Goal: Task Accomplishment & Management: Complete application form

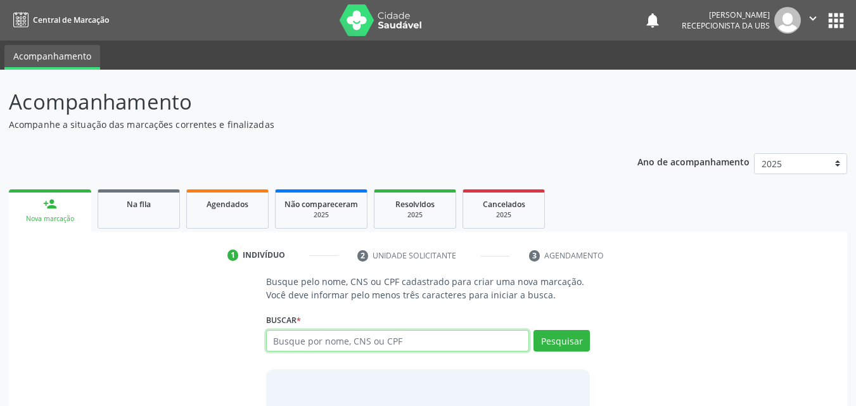
click at [347, 344] on input "text" at bounding box center [398, 341] width 264 height 22
paste input "898005801395271"
type input "898005801395271"
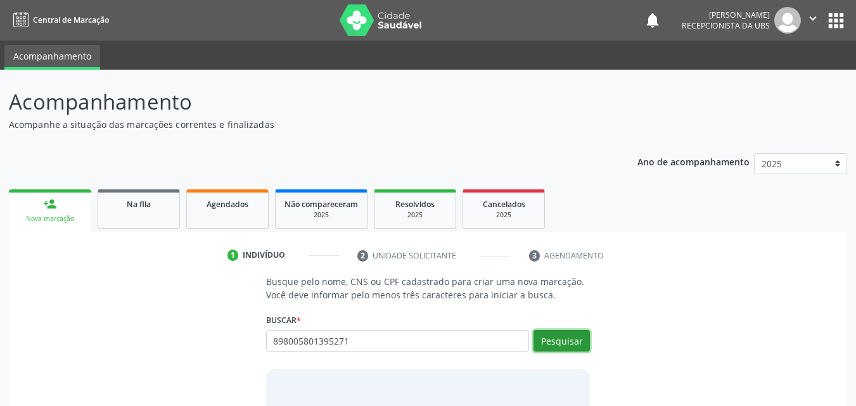
click at [566, 341] on button "Pesquisar" at bounding box center [561, 341] width 56 height 22
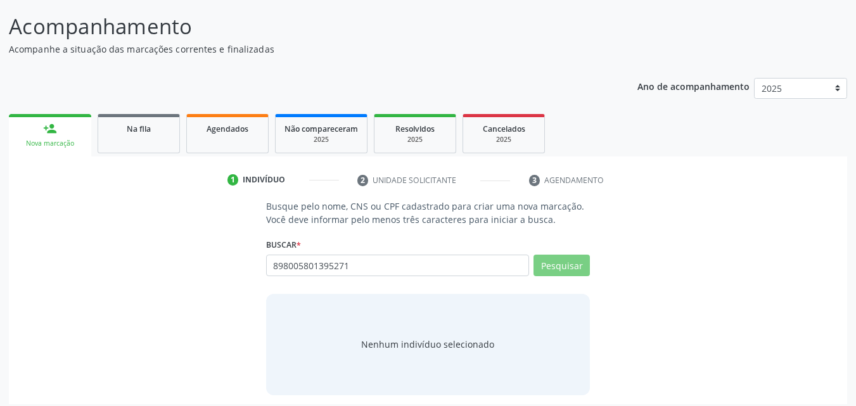
scroll to position [82, 0]
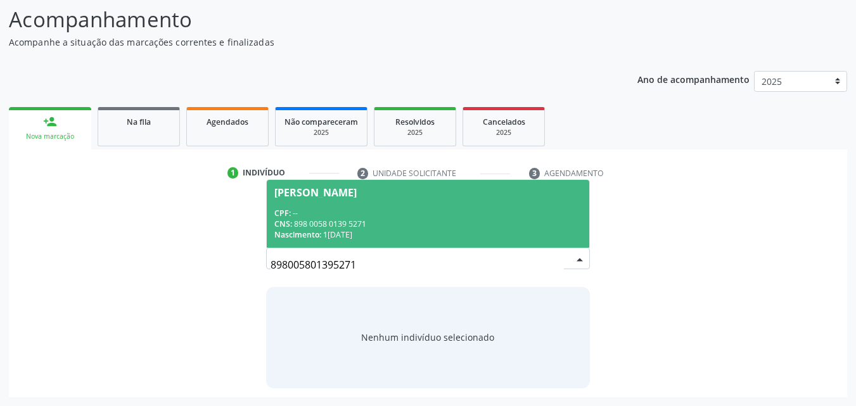
click at [369, 219] on div "CNS: 898 0058 0139 5271" at bounding box center [428, 224] width 308 height 11
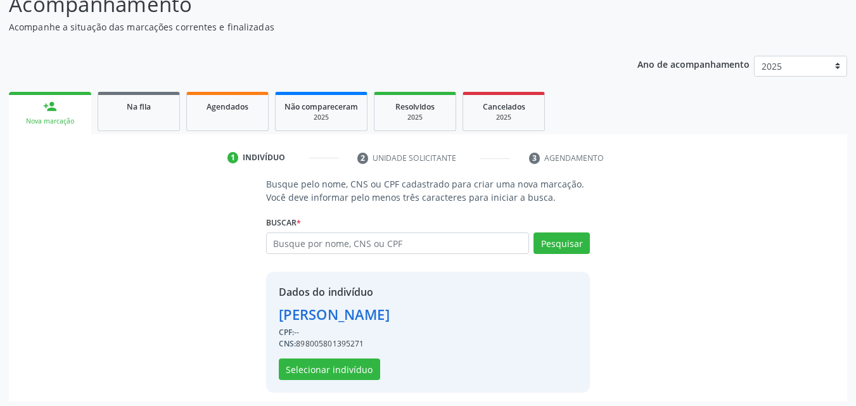
scroll to position [102, 0]
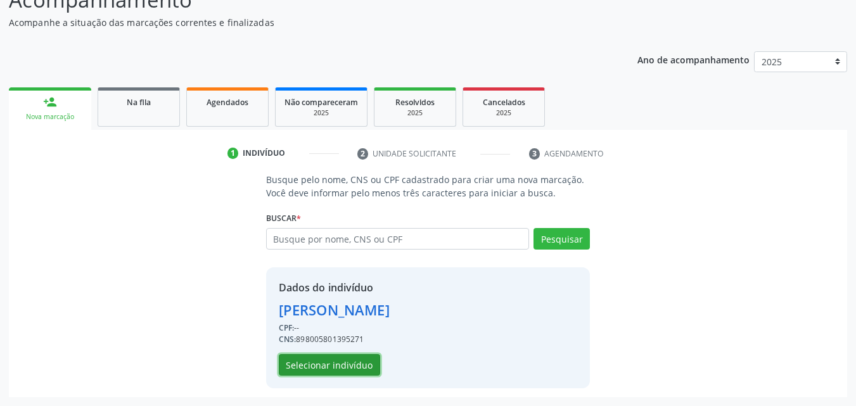
click at [345, 365] on button "Selecionar indivíduo" at bounding box center [329, 365] width 101 height 22
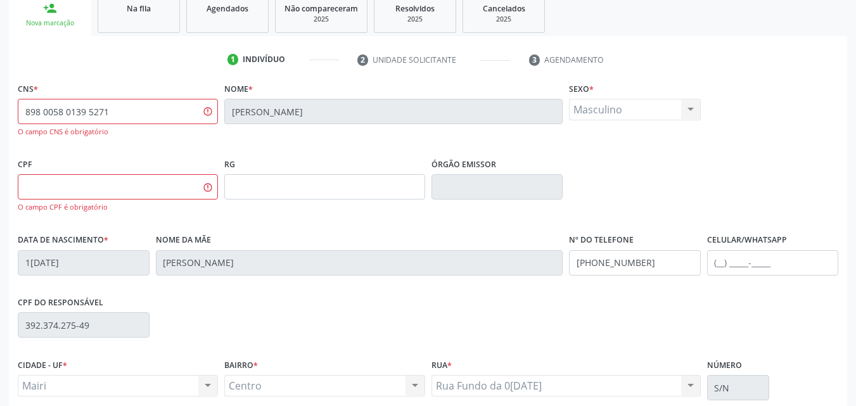
scroll to position [229, 0]
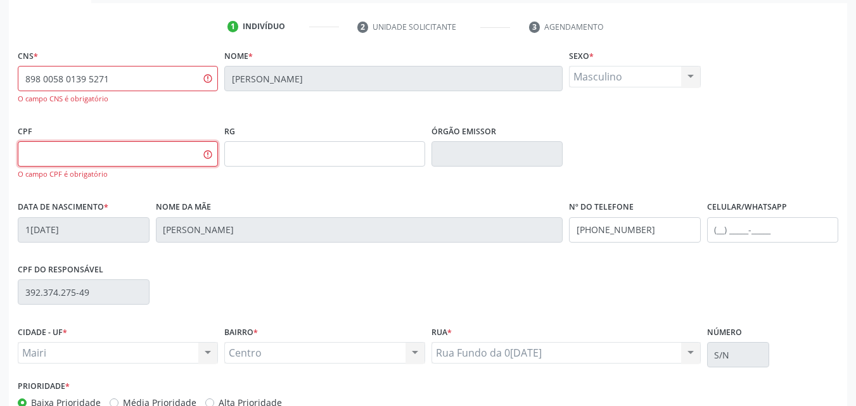
click at [141, 158] on input "text" at bounding box center [118, 153] width 200 height 25
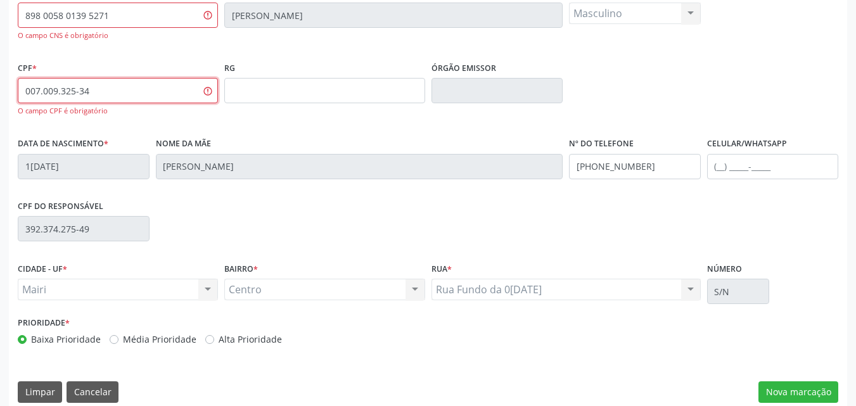
type input "007.009.325-34"
click at [252, 338] on label "Alta Prioridade" at bounding box center [250, 339] width 63 height 13
click at [214, 338] on input "Alta Prioridade" at bounding box center [209, 338] width 9 height 11
radio input "true"
click at [729, 164] on input "text" at bounding box center [773, 166] width 132 height 25
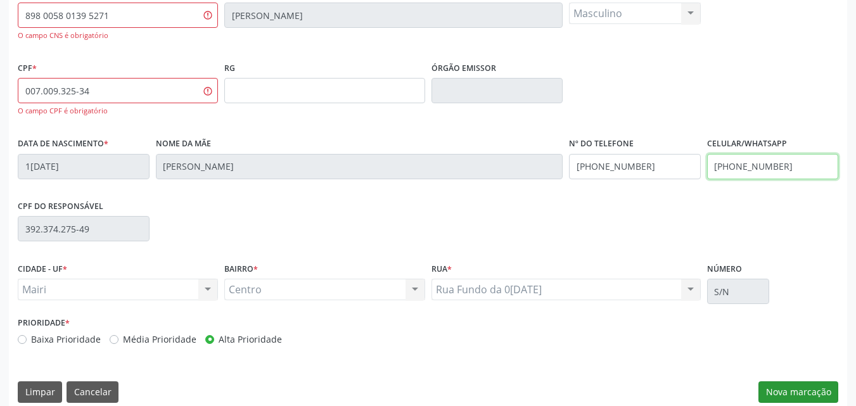
type input "[PHONE_NUMBER]"
click at [770, 395] on button "Nova marcação" at bounding box center [798, 392] width 80 height 22
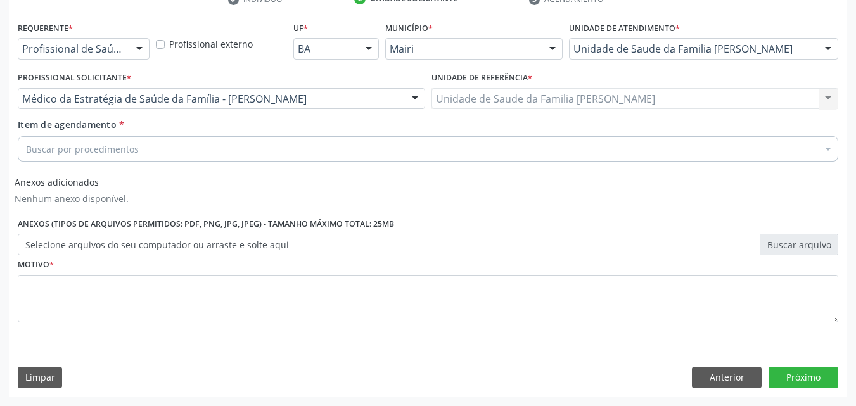
scroll to position [257, 0]
click at [160, 141] on div "Buscar por procedimentos" at bounding box center [428, 148] width 820 height 25
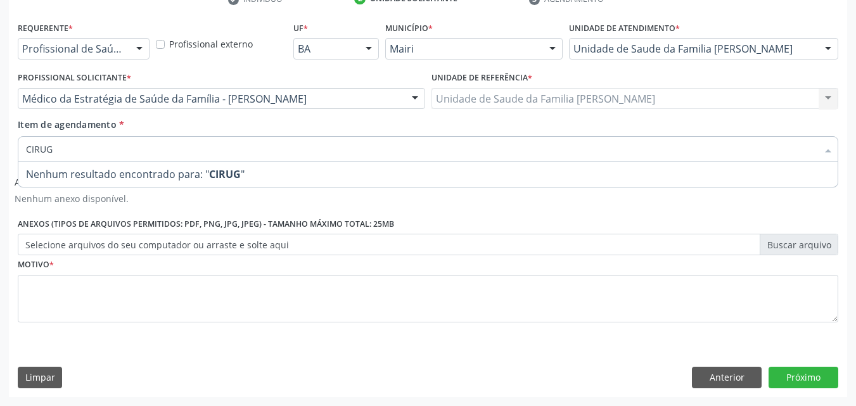
type input "CIRU"
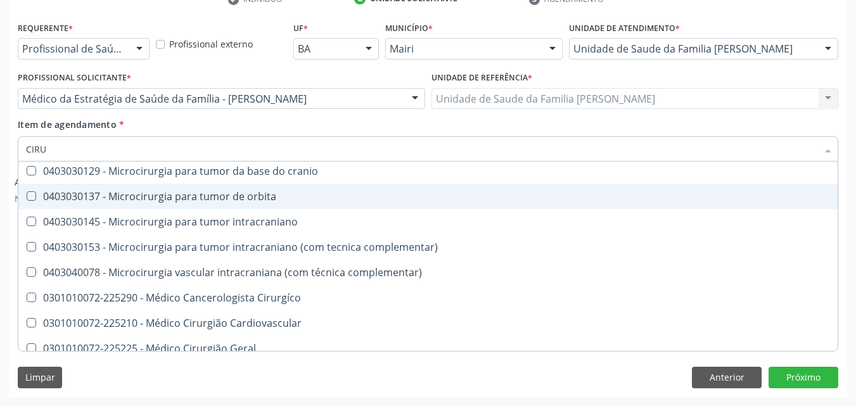
scroll to position [2027, 0]
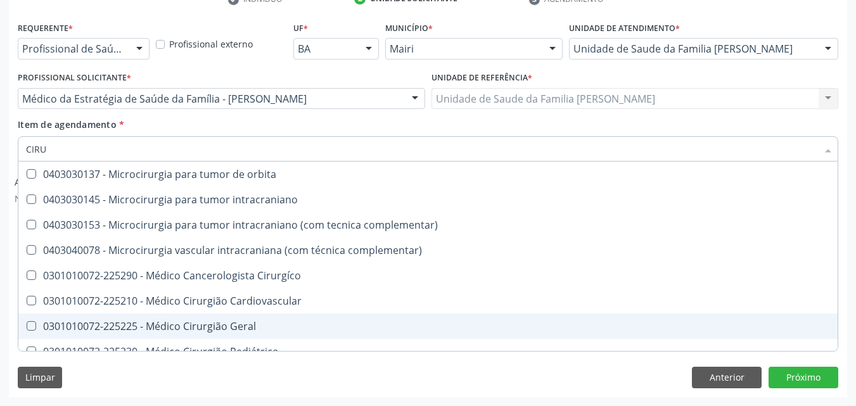
click at [262, 319] on span "0301010072-225225 - Médico Cirurgião Geral" at bounding box center [427, 326] width 819 height 25
checkbox Geral "true"
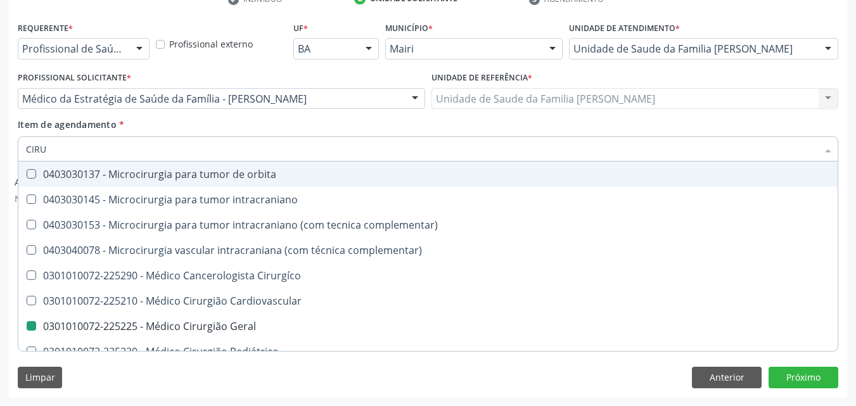
click at [246, 130] on div "Item de agendamento * CIRU Desfazer seleção 0301120056 - Acompanhamento de paci…" at bounding box center [428, 138] width 820 height 40
checkbox multiprofissional "true"
checkbox Geral "false"
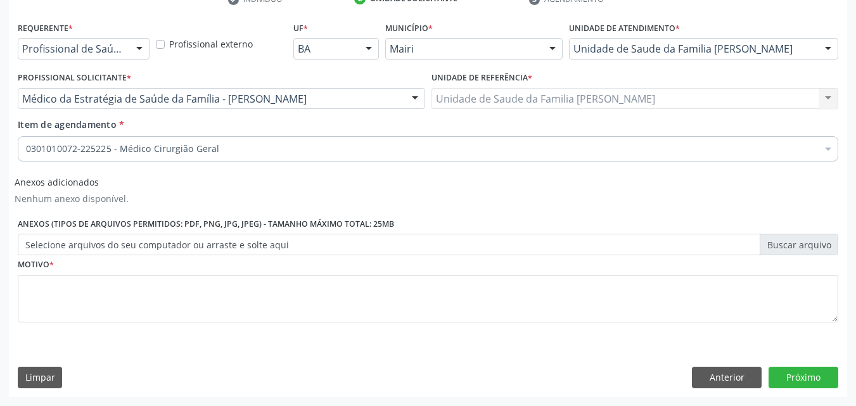
scroll to position [0, 0]
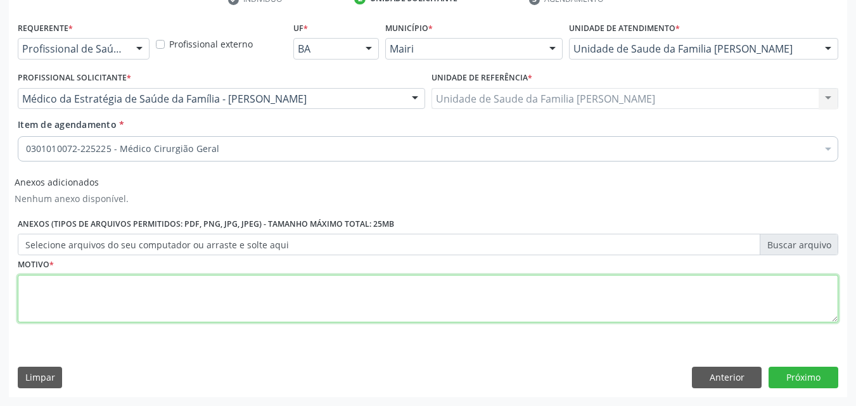
click at [166, 307] on textarea at bounding box center [428, 299] width 820 height 48
type textarea "FIMOSE"
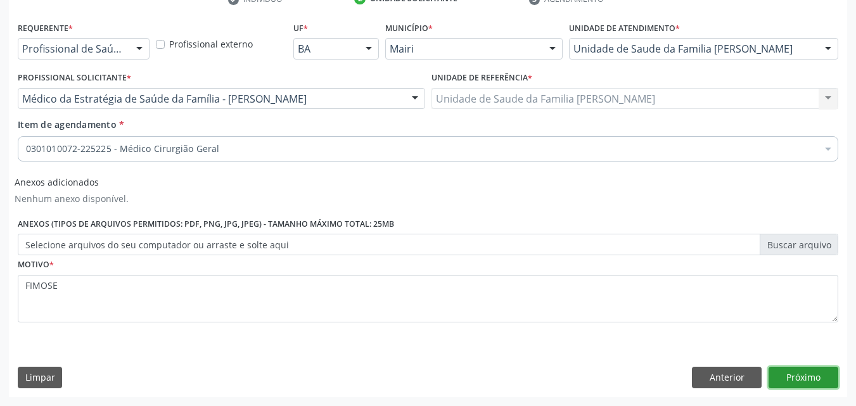
click at [805, 372] on button "Próximo" at bounding box center [803, 378] width 70 height 22
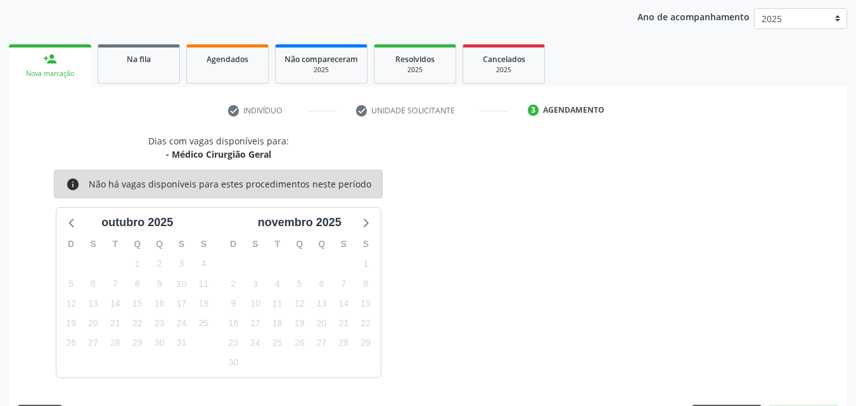
scroll to position [182, 0]
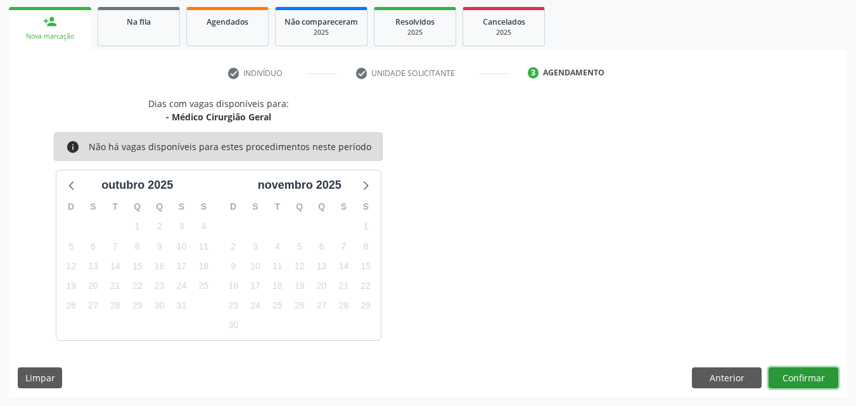
click at [801, 367] on button "Confirmar" at bounding box center [803, 378] width 70 height 22
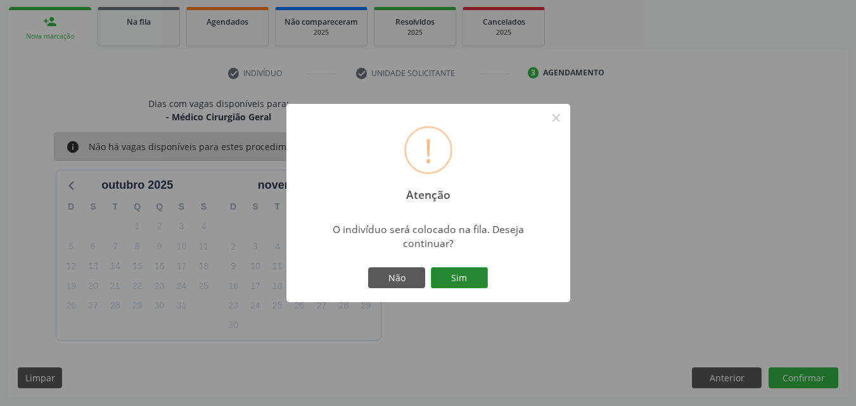
click at [454, 267] on button "Sim" at bounding box center [459, 278] width 57 height 22
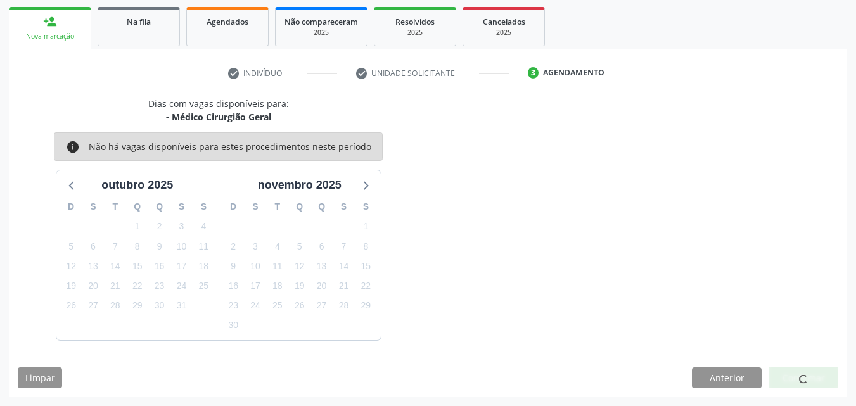
scroll to position [12, 0]
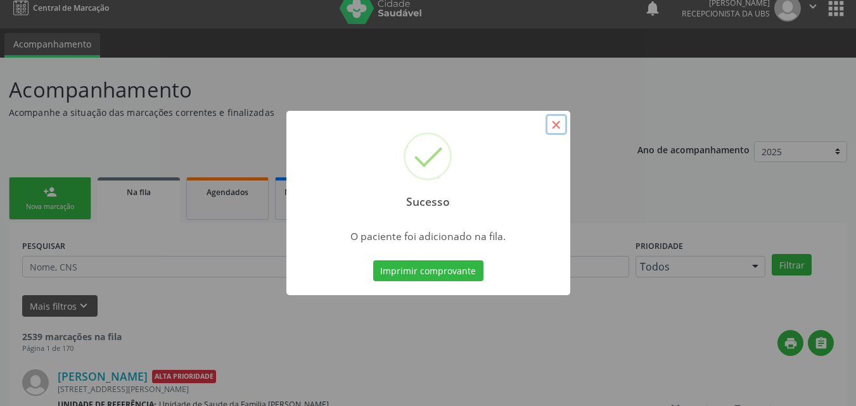
click at [556, 130] on button "×" at bounding box center [556, 125] width 22 height 22
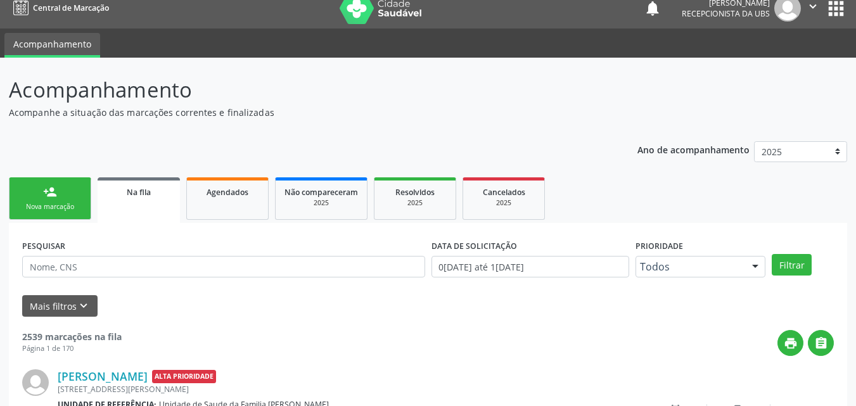
click at [39, 205] on div "Nova marcação" at bounding box center [49, 207] width 63 height 10
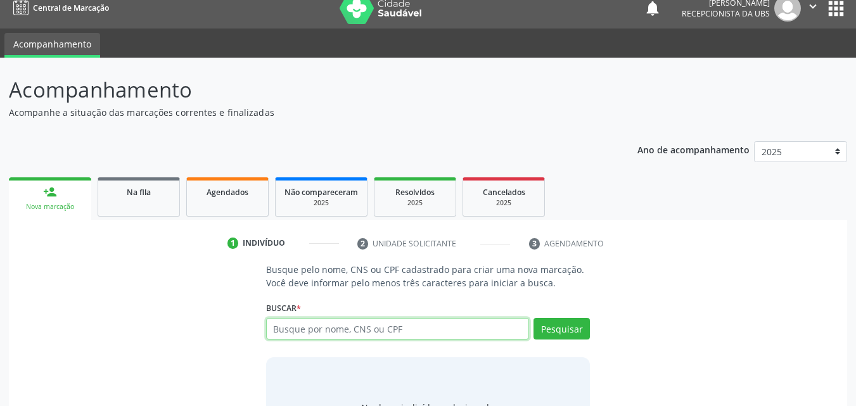
click at [455, 330] on input "text" at bounding box center [398, 329] width 264 height 22
type input "704605117280328"
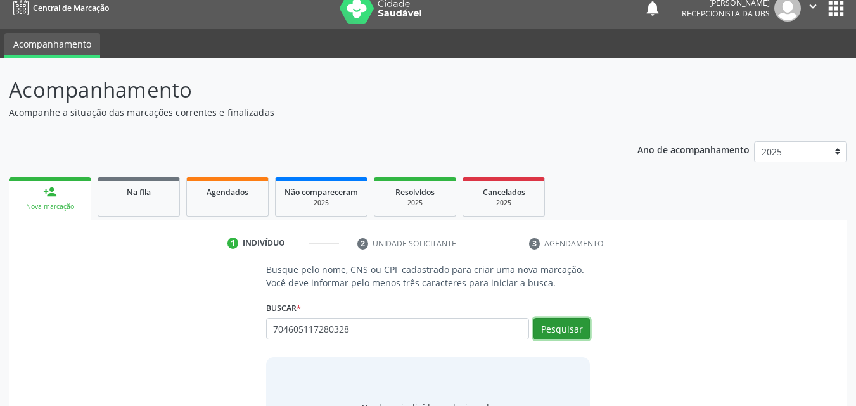
click at [586, 329] on button "Pesquisar" at bounding box center [561, 329] width 56 height 22
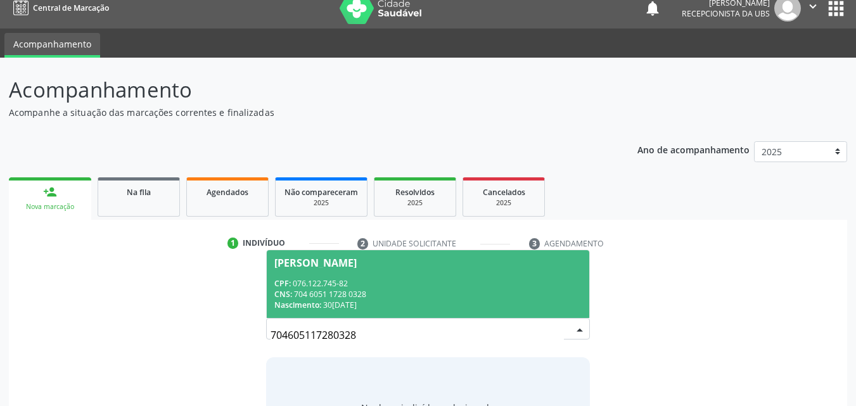
click at [443, 290] on div "CNS: 704 6051 1728 0328" at bounding box center [428, 294] width 308 height 11
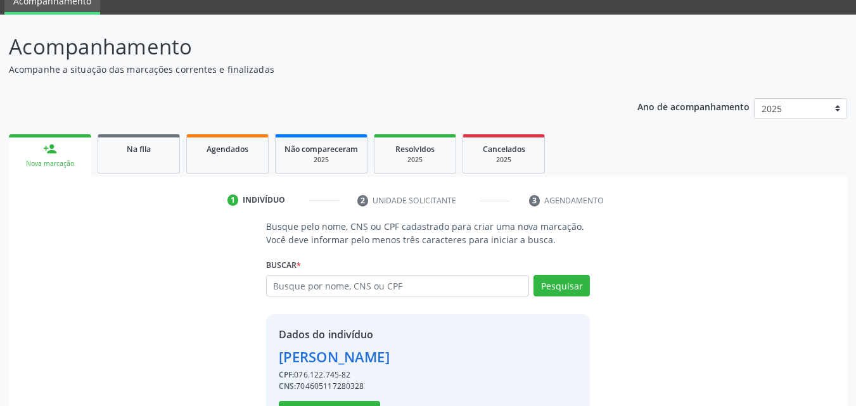
scroll to position [102, 0]
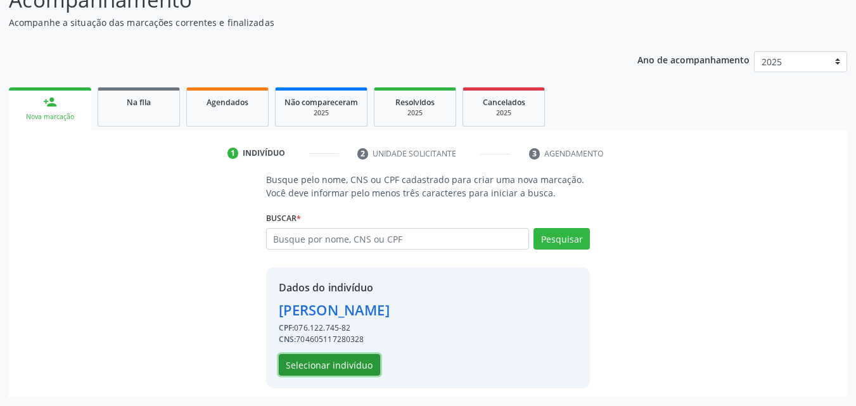
click at [352, 359] on button "Selecionar indivíduo" at bounding box center [329, 365] width 101 height 22
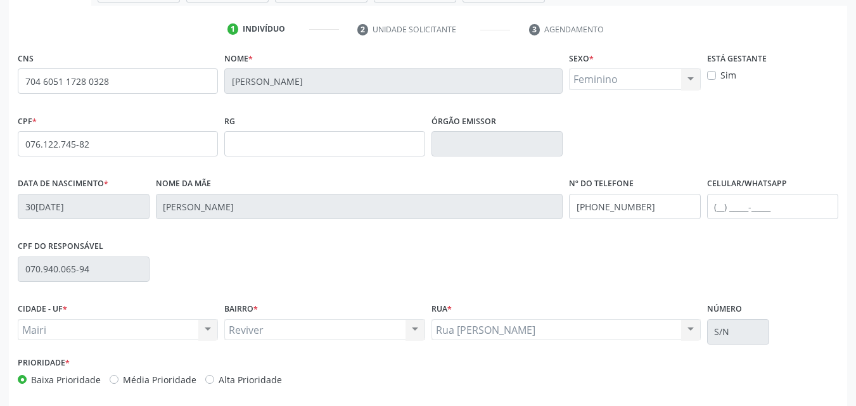
scroll to position [229, 0]
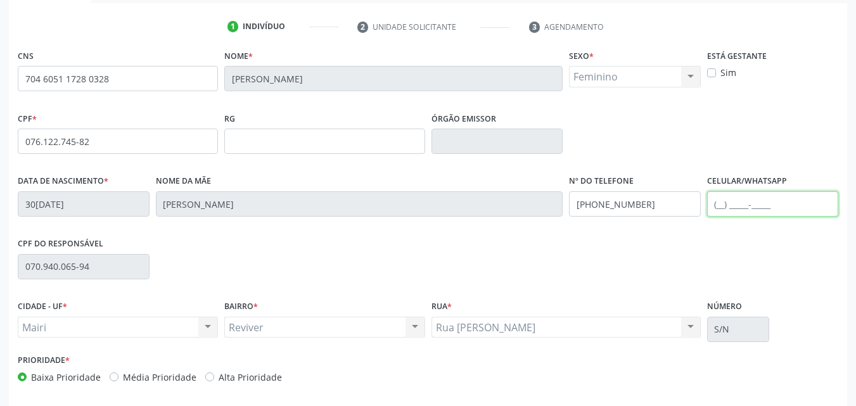
click at [718, 213] on input "text" at bounding box center [773, 203] width 132 height 25
click at [805, 208] on input "[PHONE_NUMBER]" at bounding box center [773, 203] width 132 height 25
type input "[PHONE_NUMBER]"
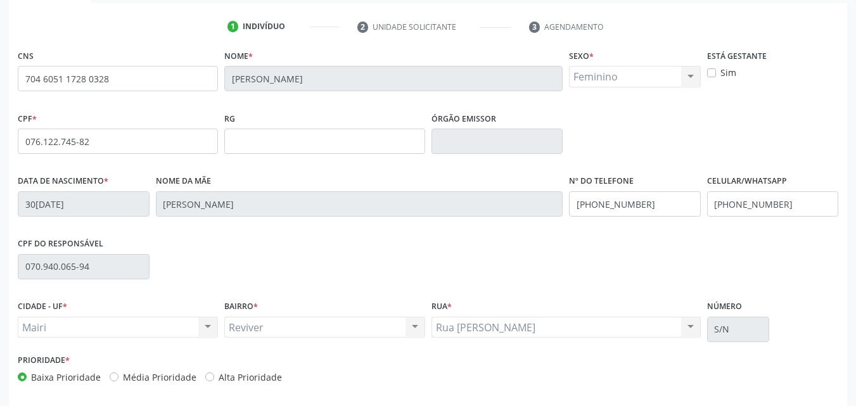
click at [200, 367] on div "Prioridade * Baixa Prioridade Média Prioridade Alta Prioridade" at bounding box center [221, 367] width 407 height 33
click at [220, 379] on label "Alta Prioridade" at bounding box center [250, 377] width 63 height 13
click at [214, 379] on input "Alta Prioridade" at bounding box center [209, 376] width 9 height 11
radio input "true"
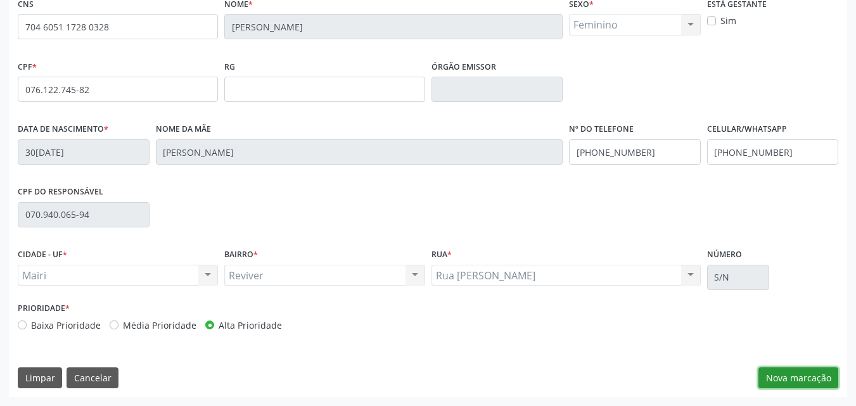
click at [769, 386] on button "Nova marcação" at bounding box center [798, 378] width 80 height 22
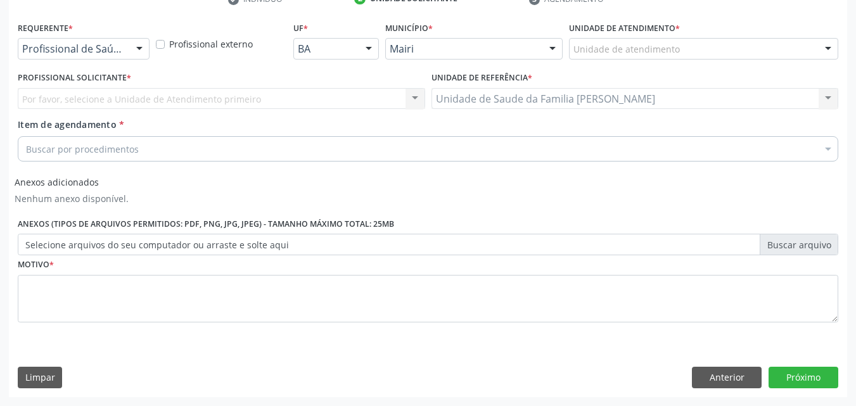
scroll to position [257, 0]
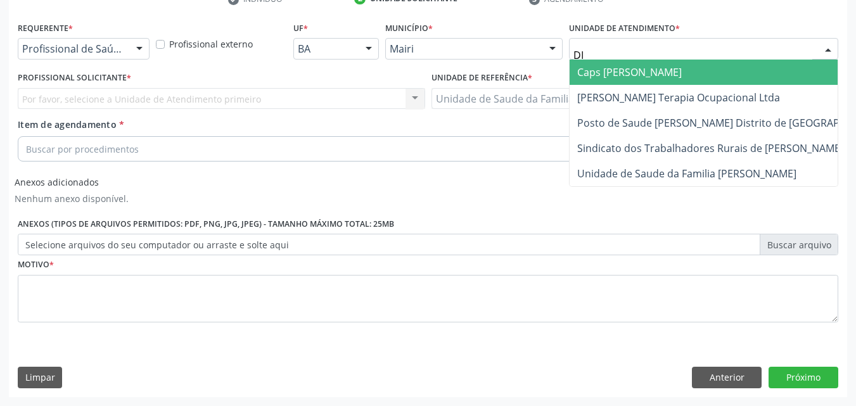
type input "DIL"
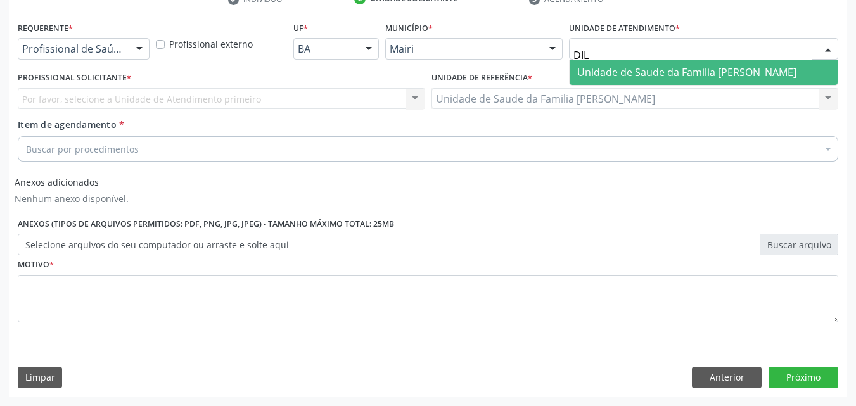
click at [658, 79] on span "Unidade de Saude da Familia [PERSON_NAME]" at bounding box center [703, 72] width 268 height 25
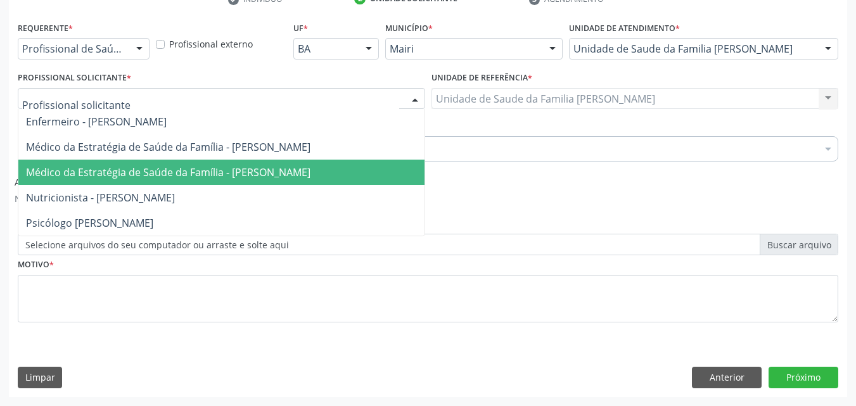
click at [86, 179] on span "Médico da Estratégia de Saúde da Família - [PERSON_NAME]" at bounding box center [168, 172] width 284 height 14
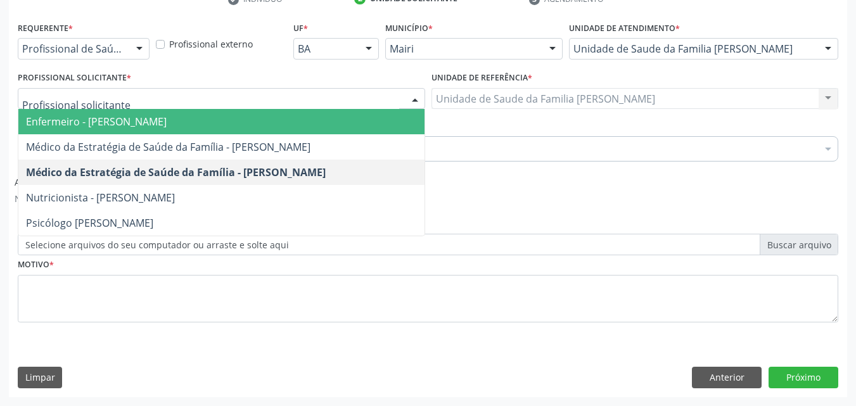
click at [111, 120] on span "Enfermeiro - [PERSON_NAME]" at bounding box center [96, 122] width 141 height 14
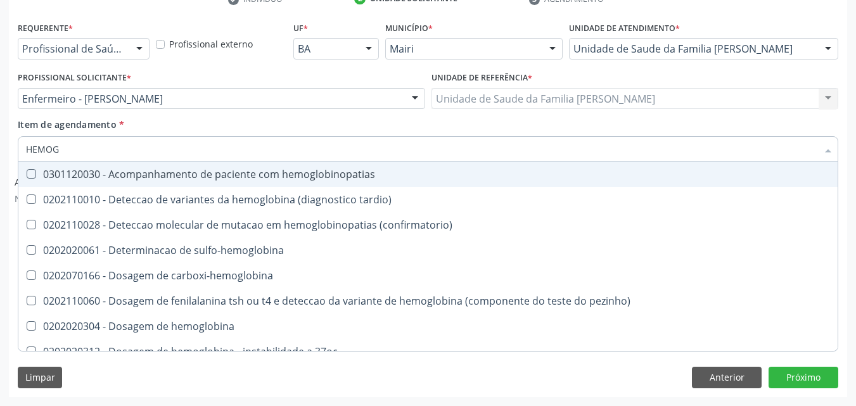
type input "HEMOGR"
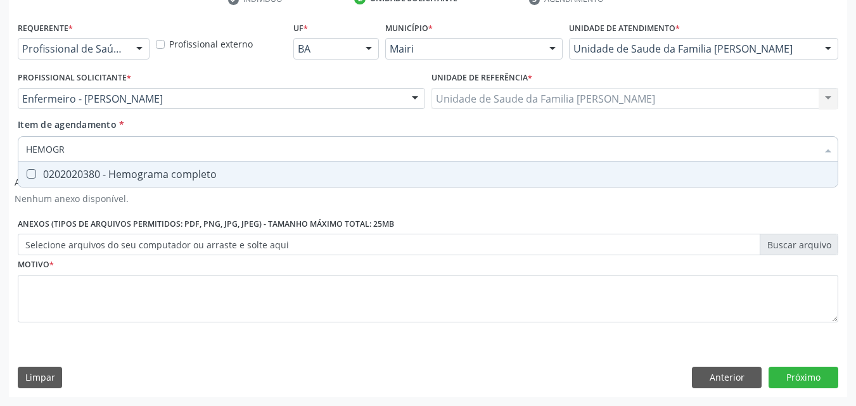
click at [159, 170] on div "0202020380 - Hemograma completo" at bounding box center [428, 174] width 804 height 10
checkbox completo "true"
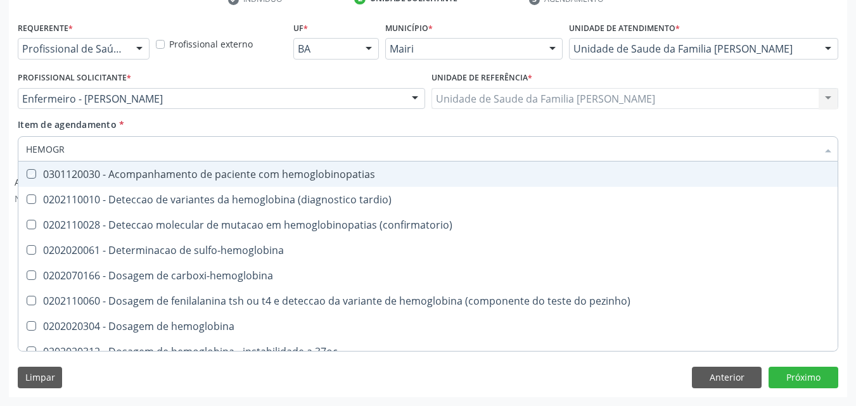
type input "HEMOG"
checkbox hemoglobinopatias "false"
type input "H"
checkbox completo "false"
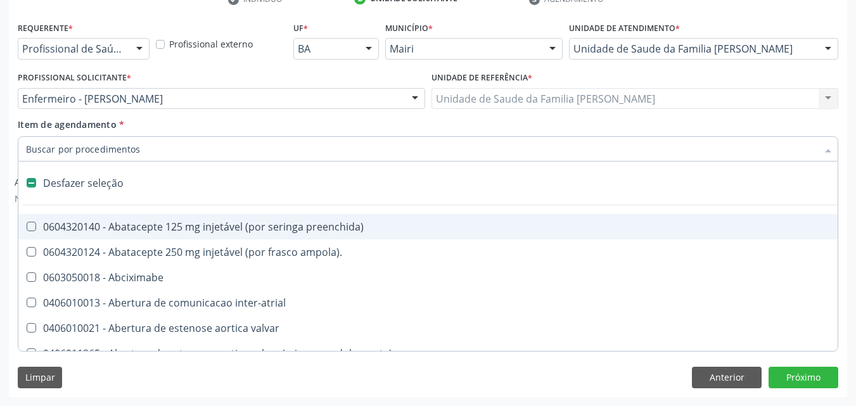
type input "G"
checkbox adolescente\) "true"
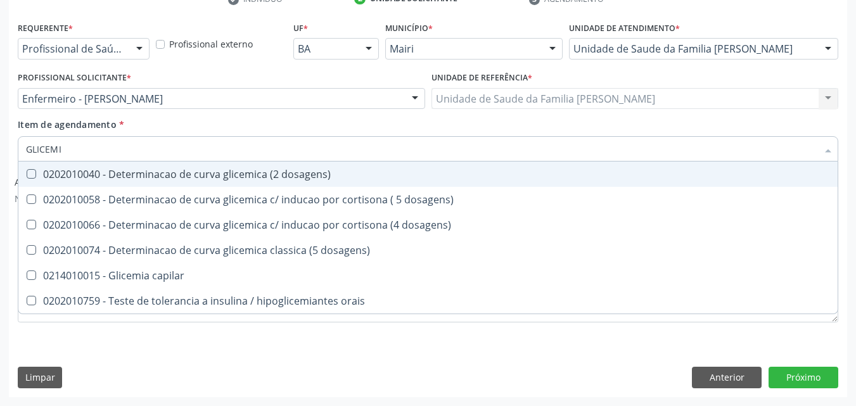
type input "GLICEMIA"
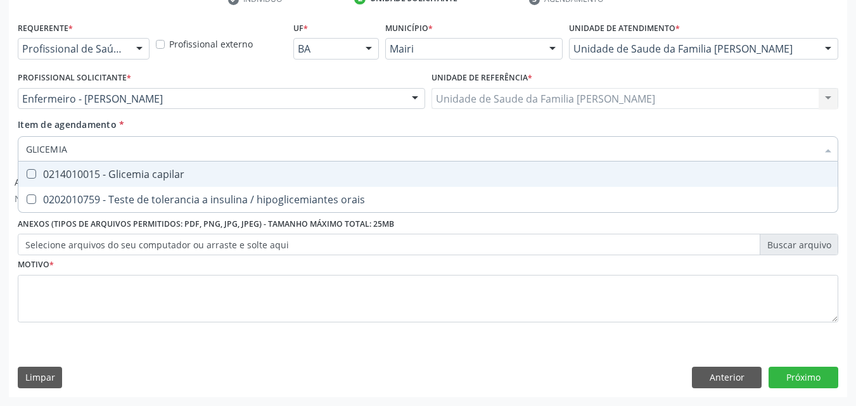
click at [159, 170] on div "0214010015 - Glicemia capilar" at bounding box center [428, 174] width 804 height 10
checkbox capilar "true"
type input "GLICEMI"
checkbox capilar "false"
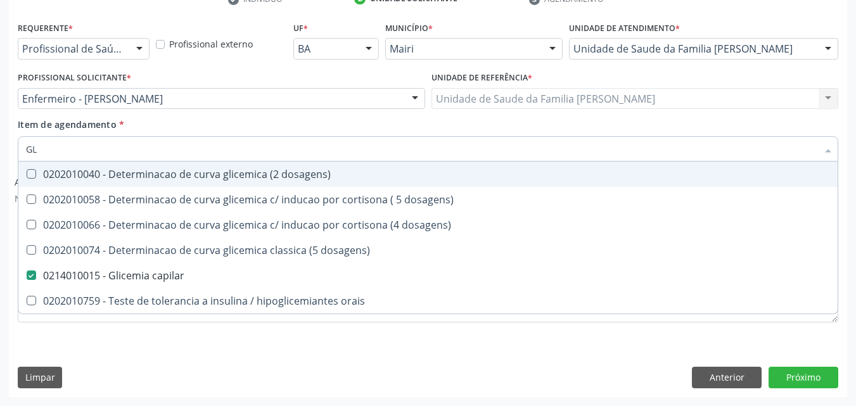
type input "G"
checkbox capilar "false"
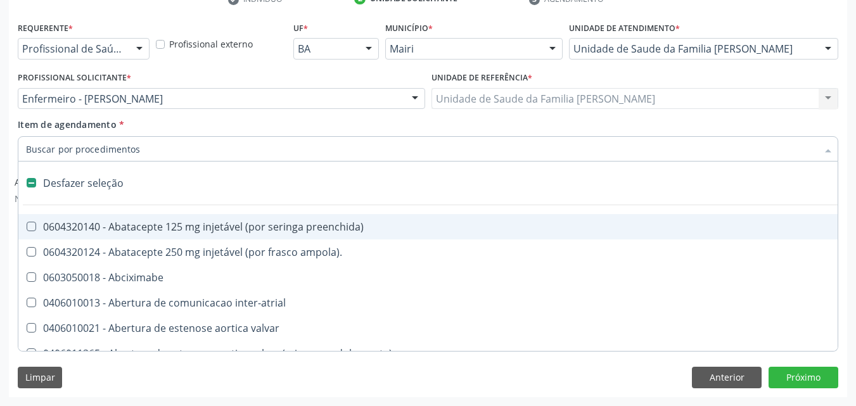
type input "G"
checkbox aorto-cavitarias "true"
checkbox adolescente\) "true"
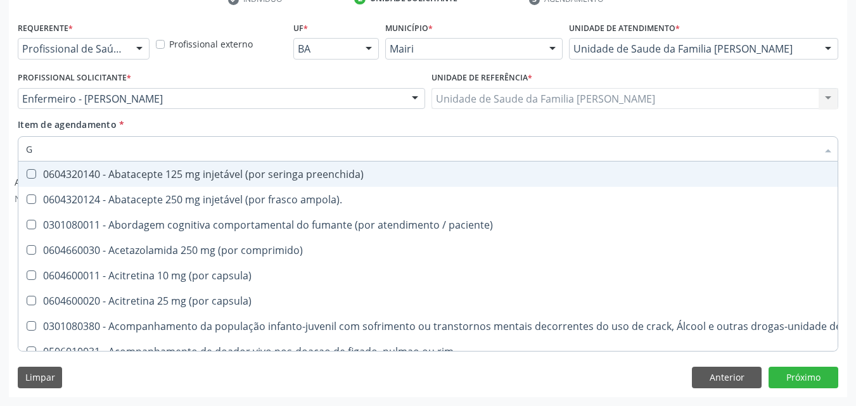
type input "GL"
checkbox normal "true"
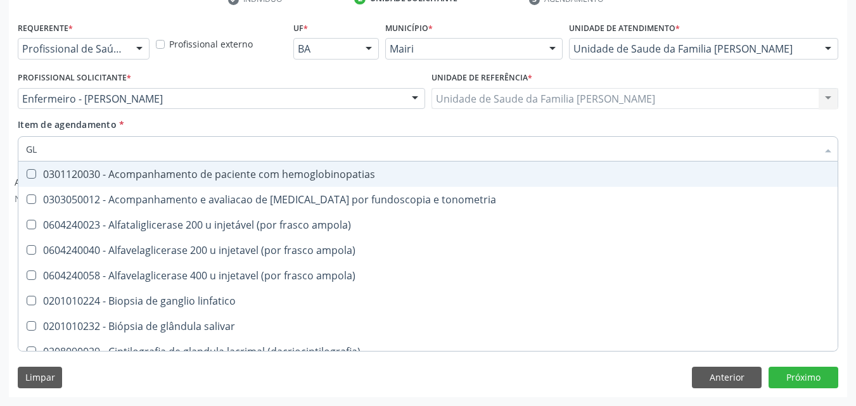
type input "GLI"
checkbox dosagens\) "true"
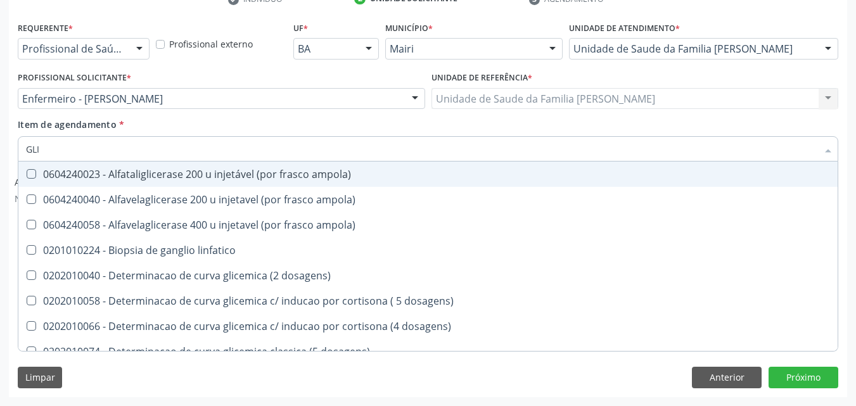
type input "GLIC"
checkbox triglicerideos "true"
checkbox capilar "false"
type input "GLI"
checkbox capilar "false"
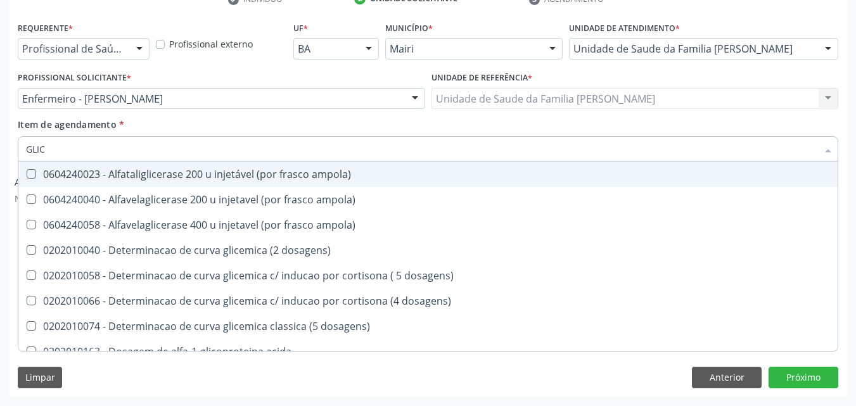
checkbox infantil "true"
type input "GL"
checkbox capilar "false"
type input "G"
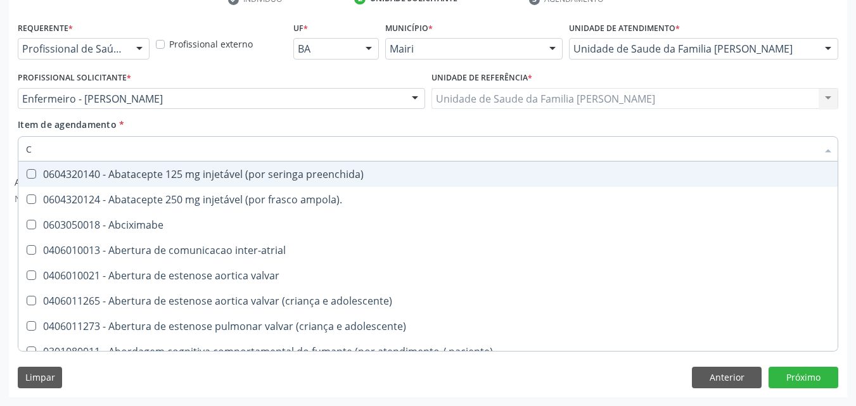
type input "CO"
checkbox osseo "true"
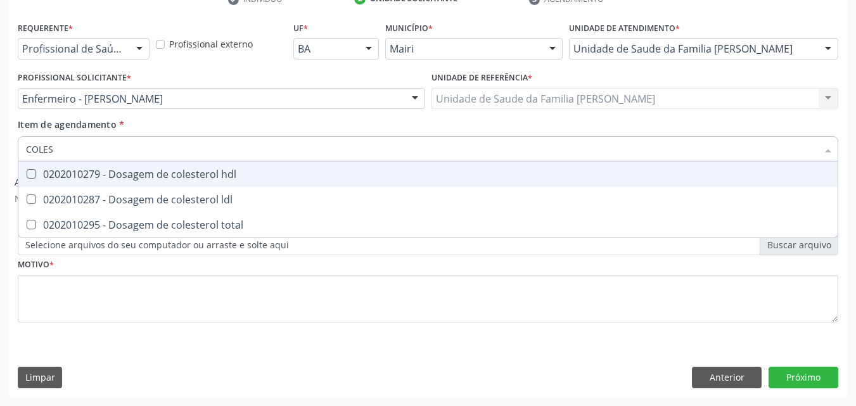
type input "COLEST"
click at [159, 170] on div "0202010279 - Dosagem de colesterol hdl" at bounding box center [428, 174] width 804 height 10
checkbox hdl "true"
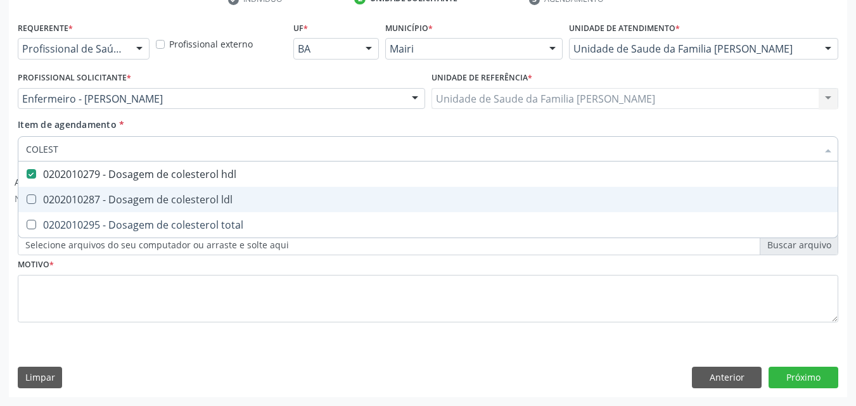
click at [153, 194] on div "0202010287 - Dosagem de colesterol ldl" at bounding box center [428, 199] width 804 height 10
checkbox ldl "true"
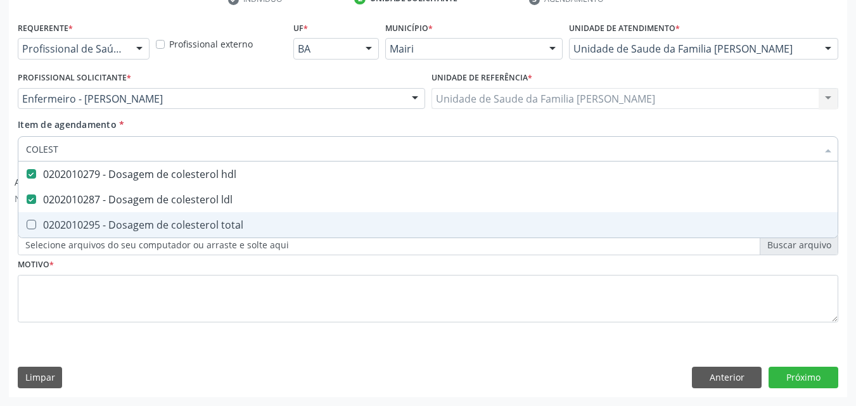
click at [185, 228] on div "0202010295 - Dosagem de colesterol total" at bounding box center [428, 225] width 804 height 10
checkbox total "true"
type input "C"
checkbox hdl "false"
checkbox ldl "false"
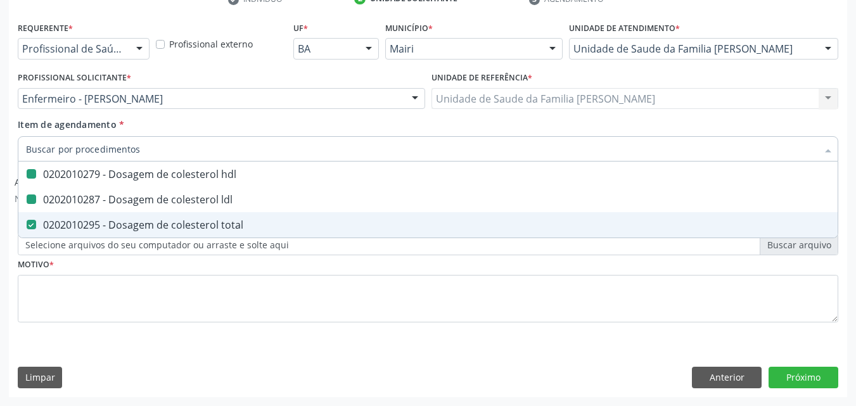
checkbox total "false"
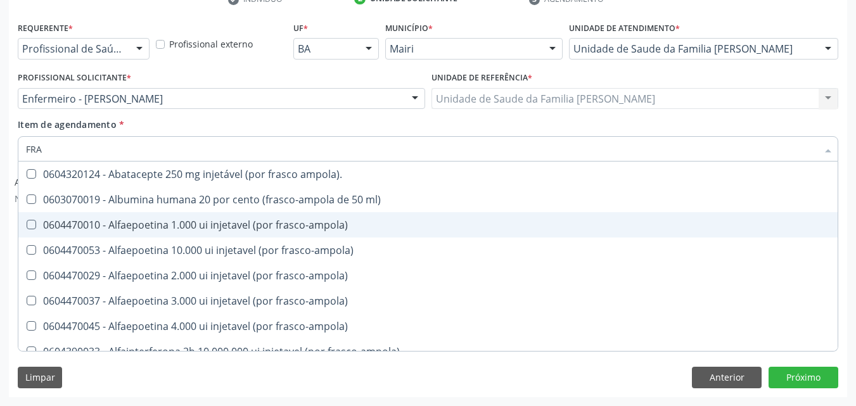
type input "FRAC"
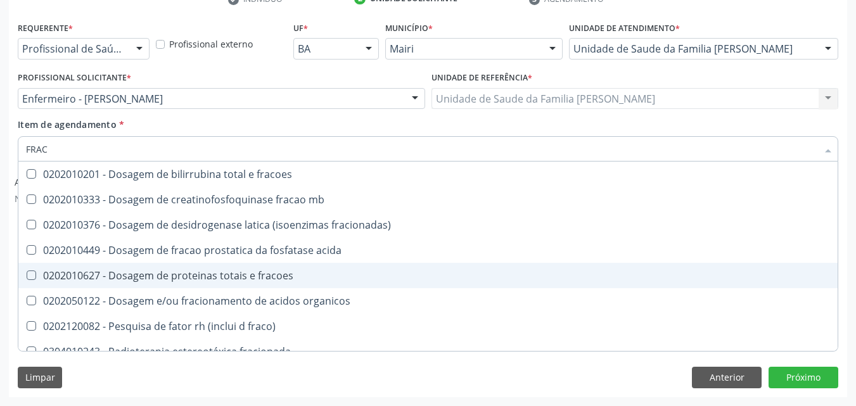
click at [191, 270] on div "0202010627 - Dosagem de proteinas totais e fracoes" at bounding box center [428, 275] width 804 height 10
checkbox fracoes "true"
type input "FRA"
checkbox fracoes "false"
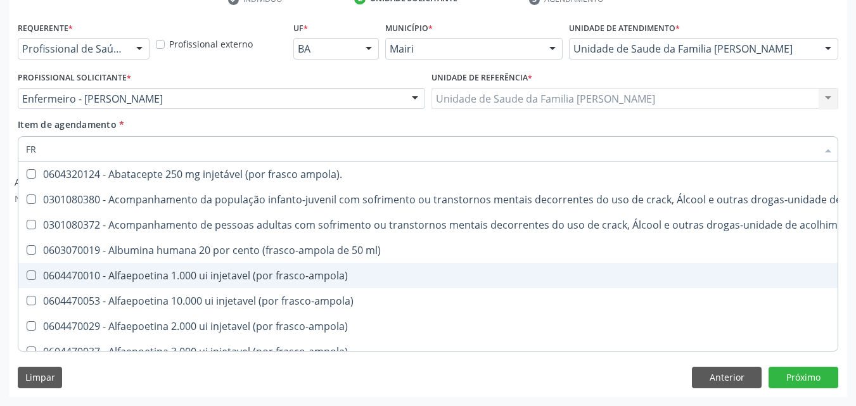
type input "F"
checkbox fracoes "false"
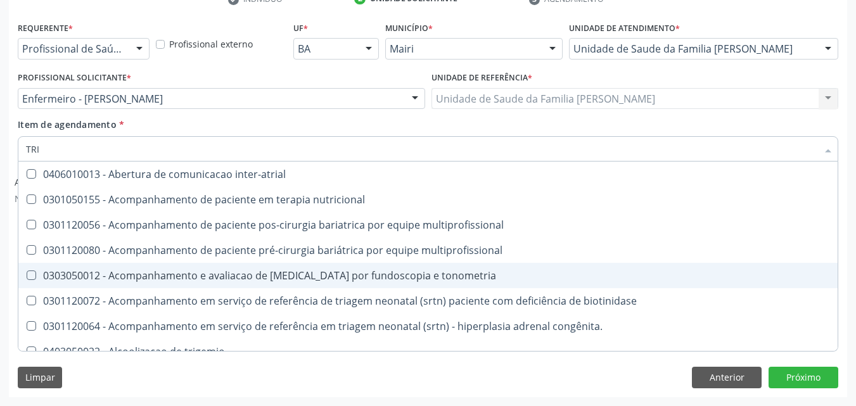
type input "TRIG"
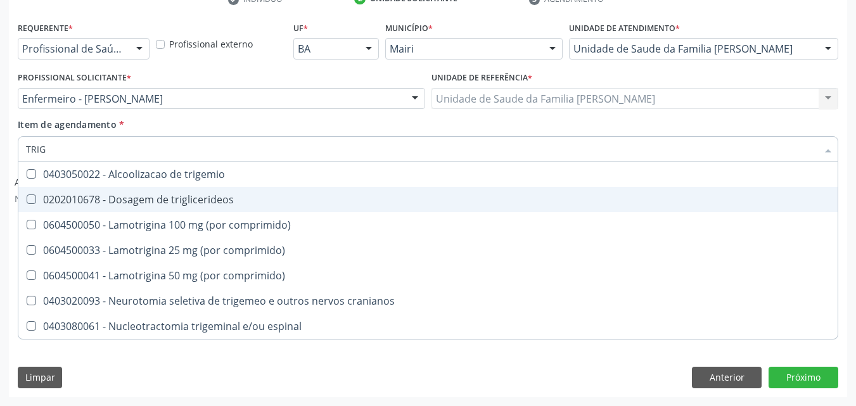
click at [166, 195] on div "0202010678 - Dosagem de triglicerideos" at bounding box center [428, 199] width 804 height 10
checkbox triglicerideos "true"
type input "TRI"
checkbox triglicerideos "false"
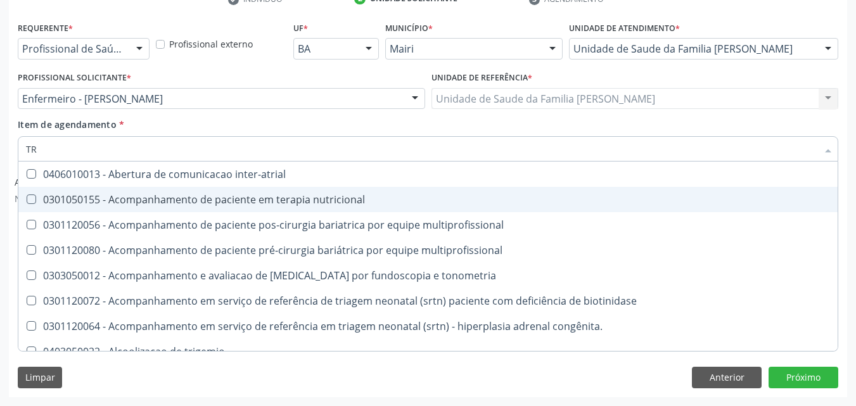
type input "T"
checkbox triglicerideos "false"
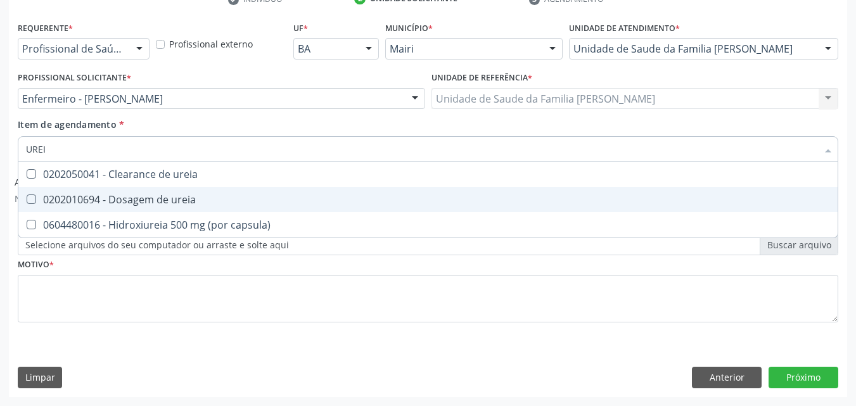
type input "UREIA"
click at [166, 195] on div "0202010694 - Dosagem de ureia" at bounding box center [428, 199] width 804 height 10
checkbox ureia "true"
type input "U"
checkbox ureia "false"
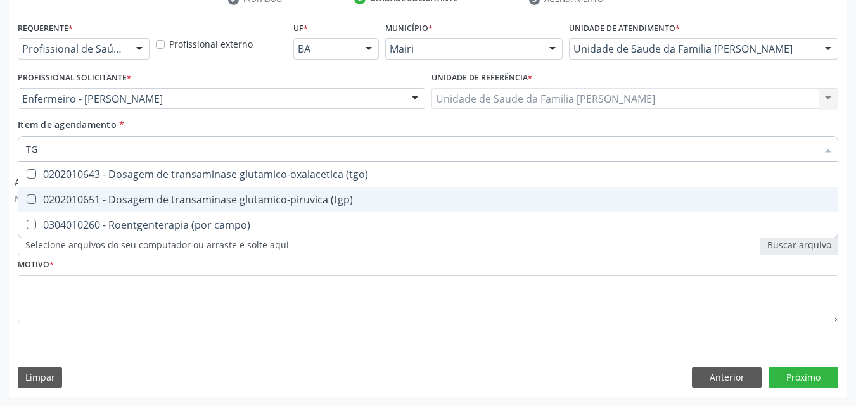
type input "TGO"
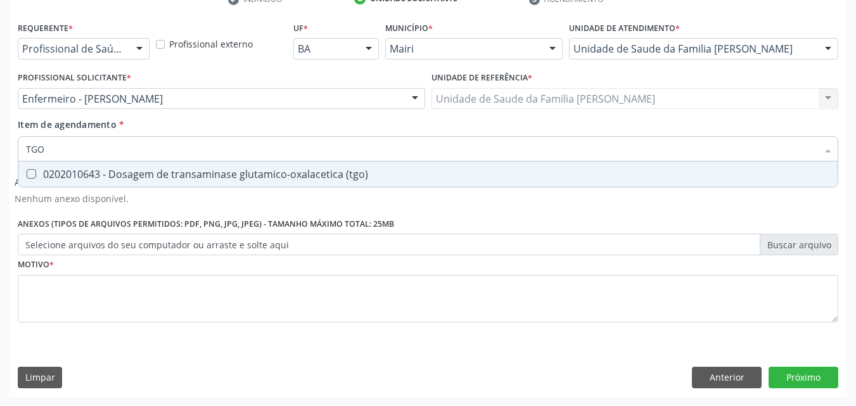
click at [170, 176] on div "0202010643 - Dosagem de transaminase glutamico-oxalacetica (tgo)" at bounding box center [428, 174] width 804 height 10
checkbox \(tgo\) "true"
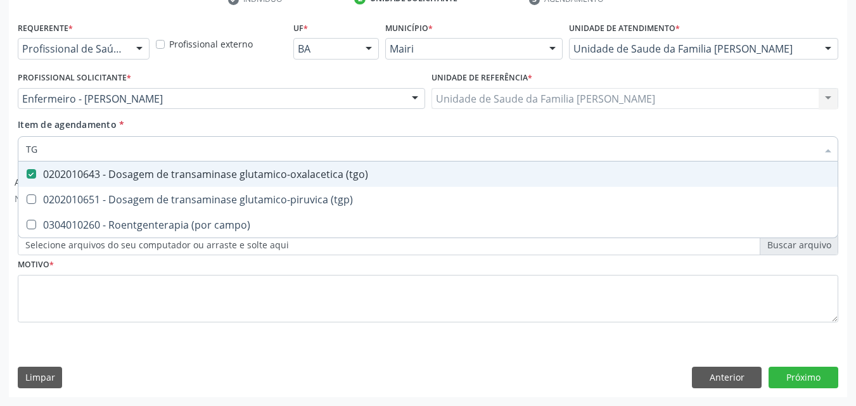
type input "TGP"
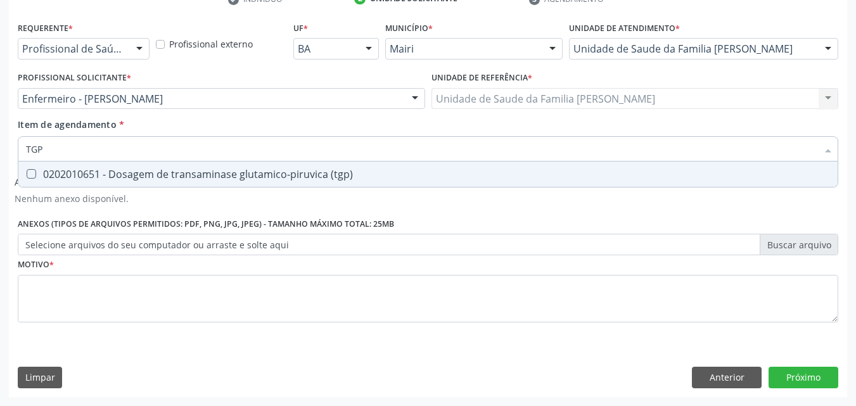
click at [170, 176] on div "0202010651 - Dosagem de transaminase glutamico-piruvica (tgp)" at bounding box center [428, 174] width 804 height 10
checkbox \(tgp\) "true"
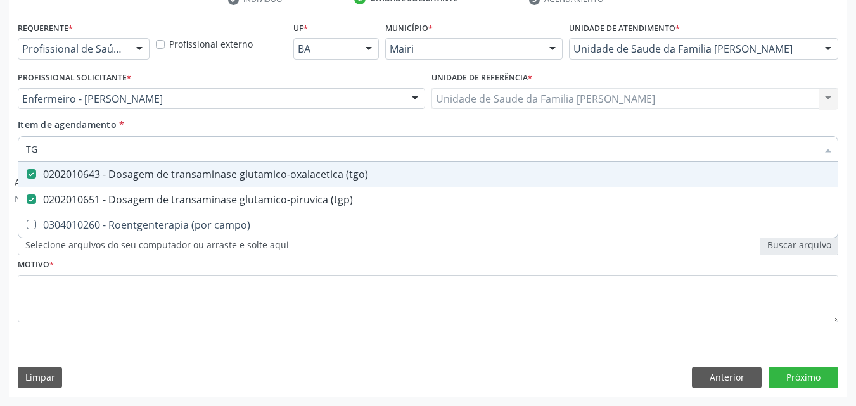
type input "T"
checkbox \(tgo\) "false"
checkbox \(tgp\) "false"
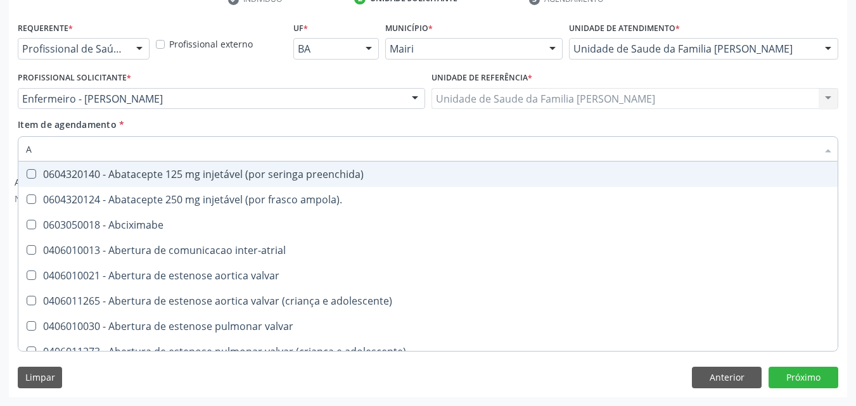
type input "AC"
checkbox trabalhador "true"
checkbox população "true"
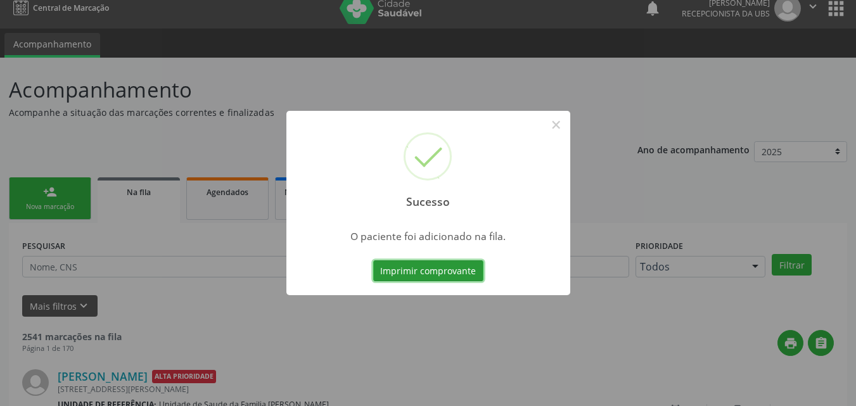
scroll to position [12, 0]
